Goal: Entertainment & Leisure: Consume media (video, audio)

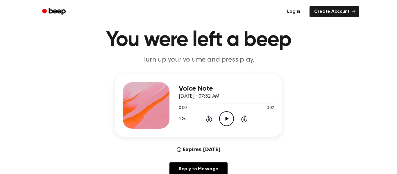
scroll to position [23, 0]
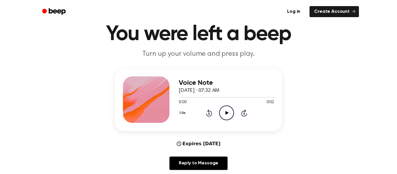
click at [224, 114] on icon "Play Audio" at bounding box center [226, 113] width 15 height 15
click at [227, 113] on icon at bounding box center [226, 113] width 3 height 4
click at [230, 110] on icon "Play Audio" at bounding box center [226, 113] width 15 height 15
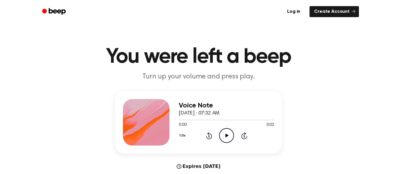
click at [227, 131] on icon "Play Audio" at bounding box center [226, 135] width 15 height 15
